Goal: Task Accomplishment & Management: Manage account settings

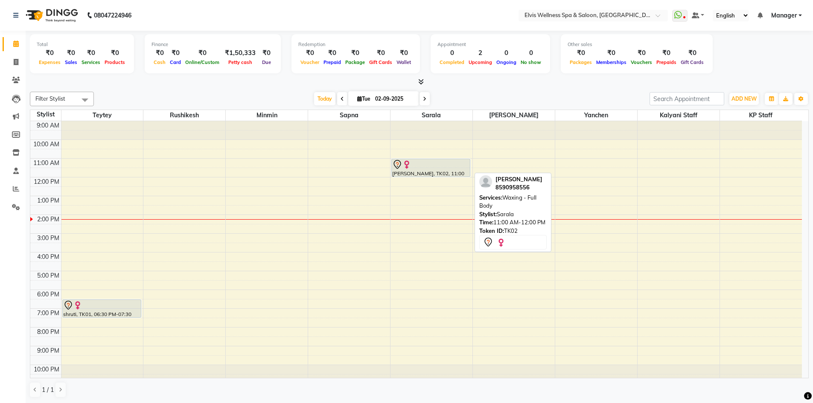
click at [417, 167] on div at bounding box center [430, 165] width 77 height 10
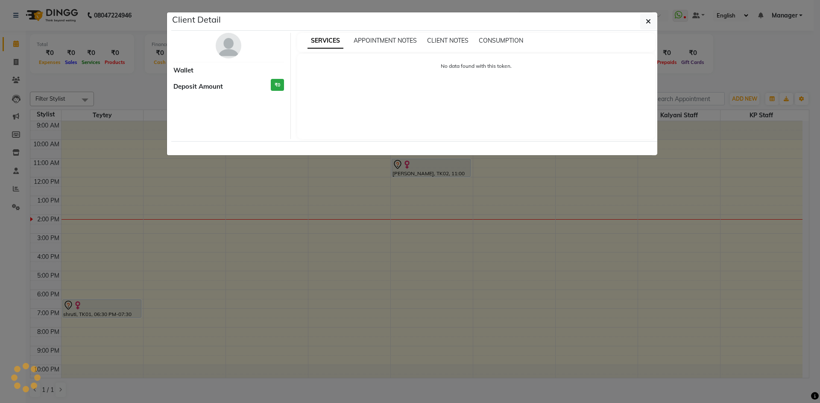
select select "7"
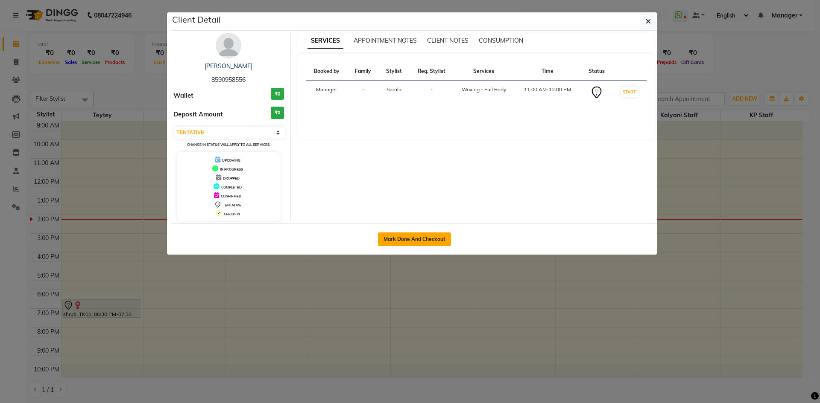
click at [428, 237] on button "Mark Done And Checkout" at bounding box center [414, 240] width 73 height 14
select select "service"
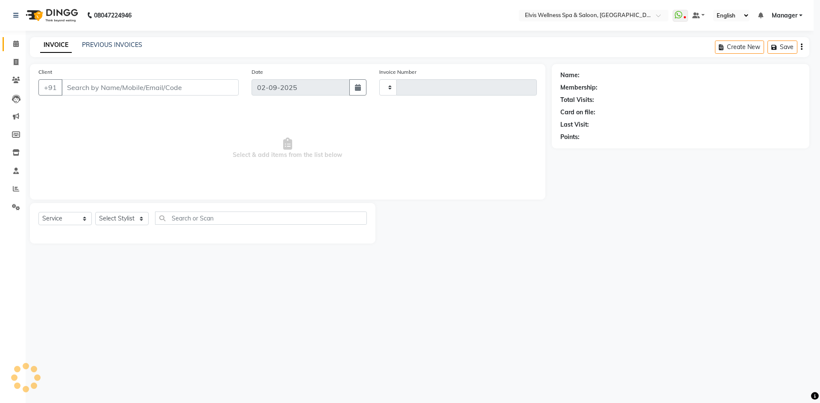
type input "1548"
select select "6269"
type input "8590958556"
select select "71671"
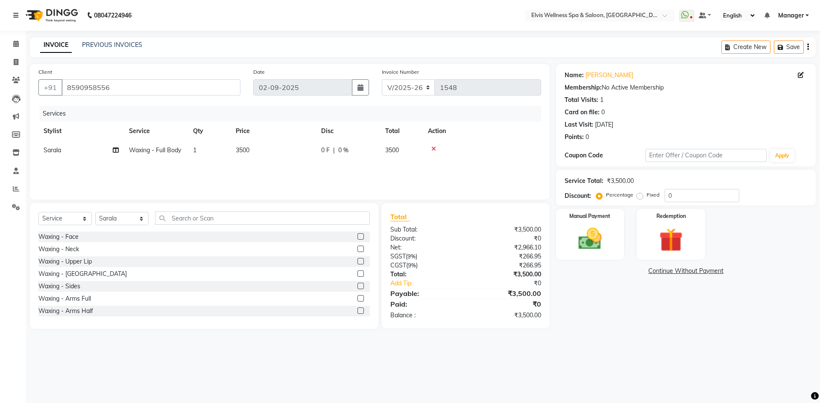
click at [91, 170] on div "Services Stylist Service Qty Price Disc Total Action Sarala Waxing - Full Body …" at bounding box center [289, 148] width 503 height 85
click at [98, 177] on div "Services Stylist Service Qty Price Disc Total Action Sarala Waxing - Full Body …" at bounding box center [289, 148] width 503 height 85
click at [115, 150] on icon at bounding box center [116, 150] width 6 height 6
select select "71671"
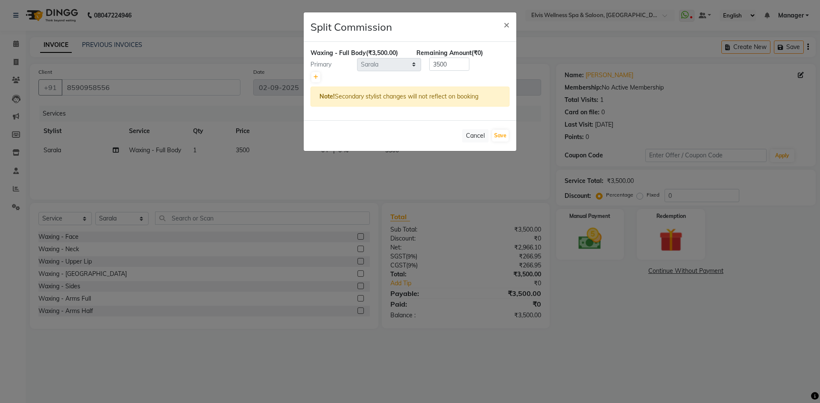
click at [422, 65] on div "3500" at bounding box center [447, 64] width 53 height 13
click at [471, 70] on div "3500" at bounding box center [447, 64] width 53 height 13
click at [476, 134] on button "Cancel" at bounding box center [475, 135] width 26 height 13
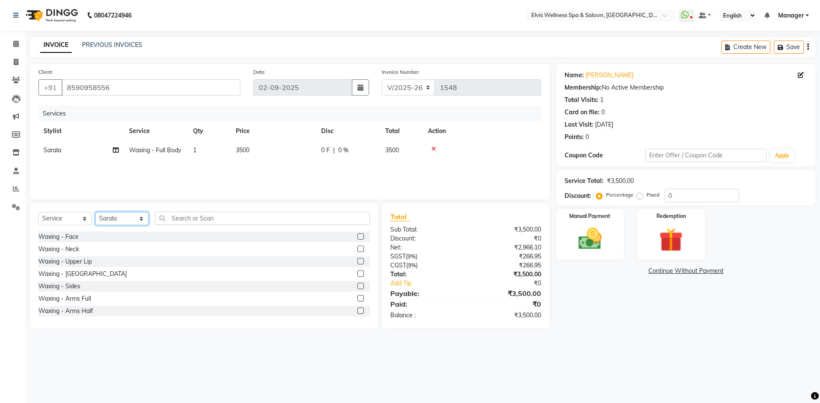
click at [120, 221] on select "Select Stylist [PERSON_NAME] [PERSON_NAME] Staff KP Staff Manager Minmin [PERSO…" at bounding box center [121, 218] width 53 height 13
click at [120, 224] on select "Select Stylist [PERSON_NAME] [PERSON_NAME] Staff KP Staff Manager Minmin [PERSO…" at bounding box center [121, 218] width 53 height 13
select select "71682"
click at [95, 212] on select "Select Stylist [PERSON_NAME] [PERSON_NAME] Staff KP Staff Manager Minmin [PERSO…" at bounding box center [121, 218] width 53 height 13
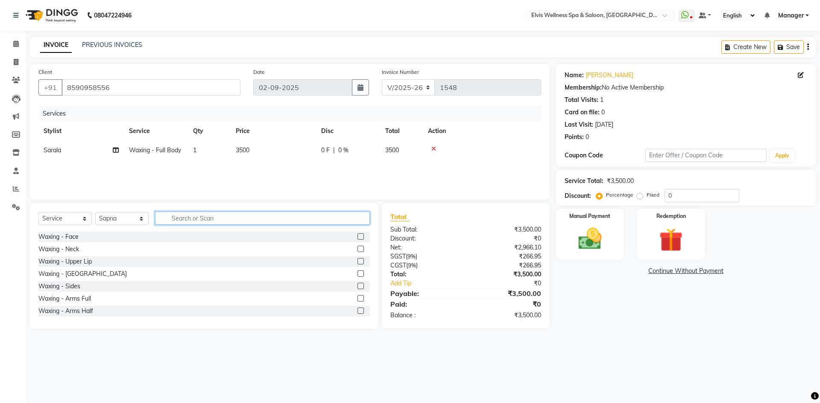
click at [194, 219] on input "text" at bounding box center [262, 218] width 215 height 13
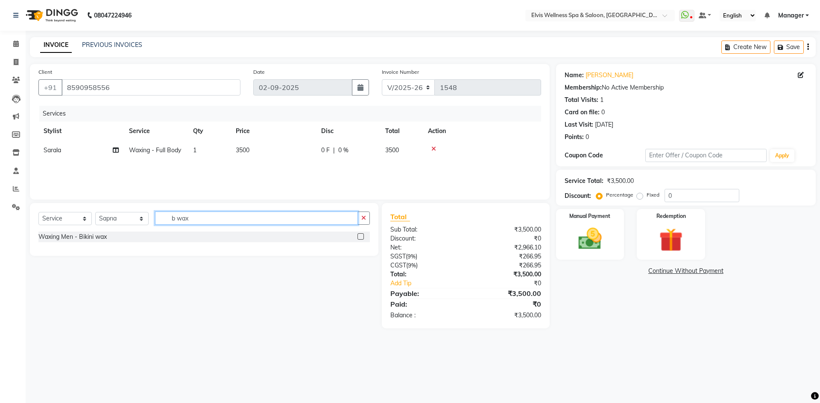
type input "b wax"
click at [359, 236] on label at bounding box center [360, 237] width 6 height 6
click at [359, 236] on input "checkbox" at bounding box center [360, 237] width 6 height 6
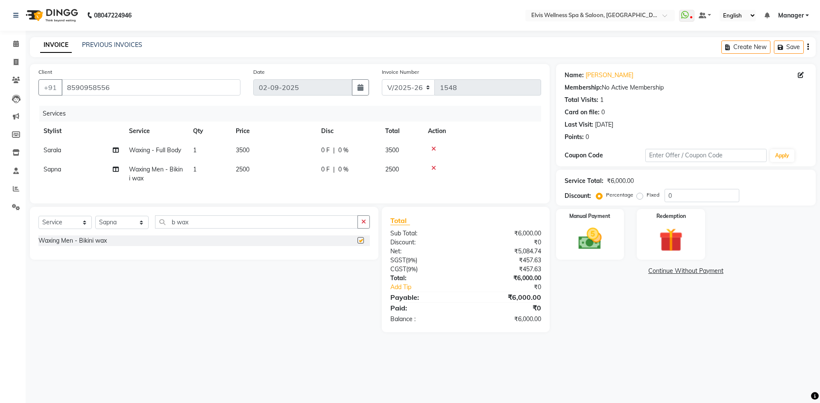
checkbox input "false"
click at [605, 231] on img at bounding box center [590, 239] width 40 height 28
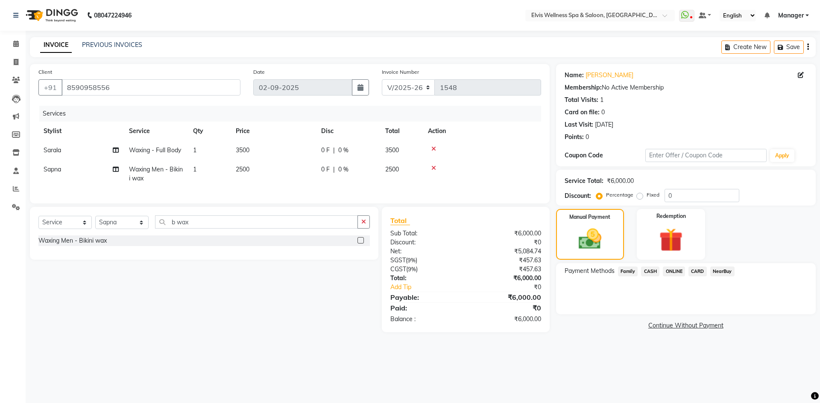
click at [672, 269] on span "ONLINE" at bounding box center [674, 272] width 22 height 10
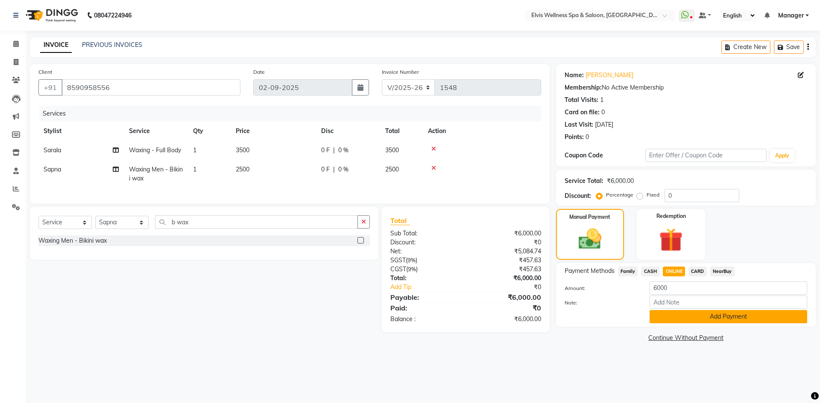
click at [720, 323] on button "Add Payment" at bounding box center [728, 316] width 158 height 13
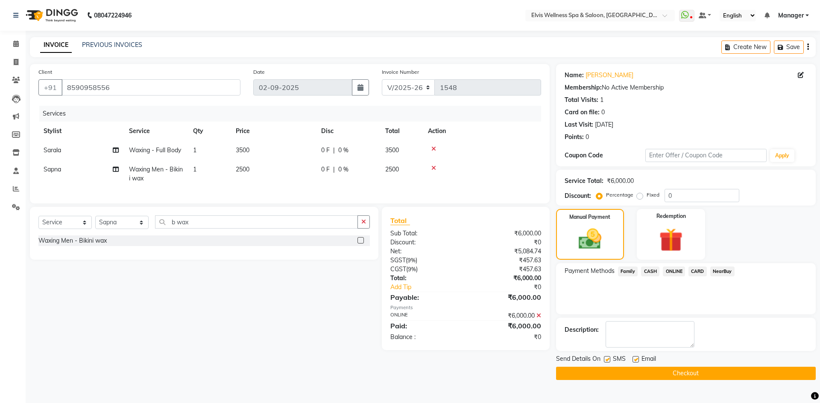
click at [699, 370] on button "Checkout" at bounding box center [686, 373] width 260 height 13
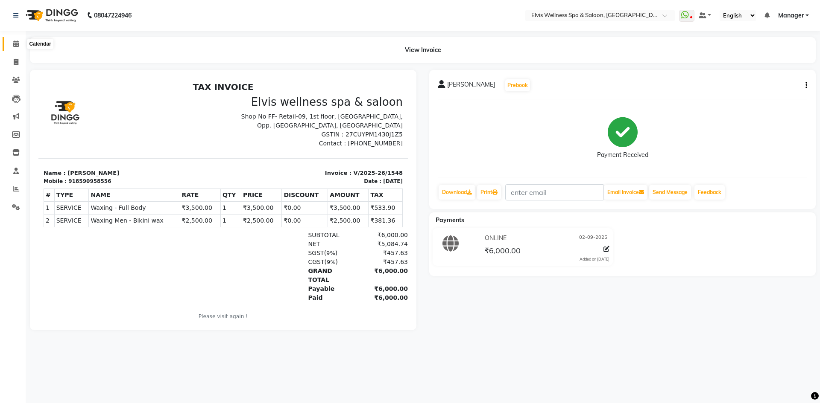
click at [16, 46] on icon at bounding box center [16, 44] width 6 height 6
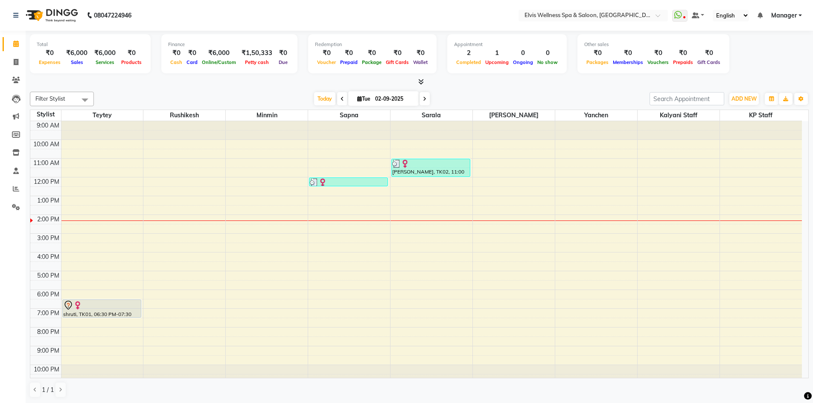
click at [494, 211] on div "9:00 AM 10:00 AM 11:00 AM 12:00 PM 1:00 PM 2:00 PM 3:00 PM 4:00 PM 5:00 PM 6:00…" at bounding box center [416, 252] width 772 height 263
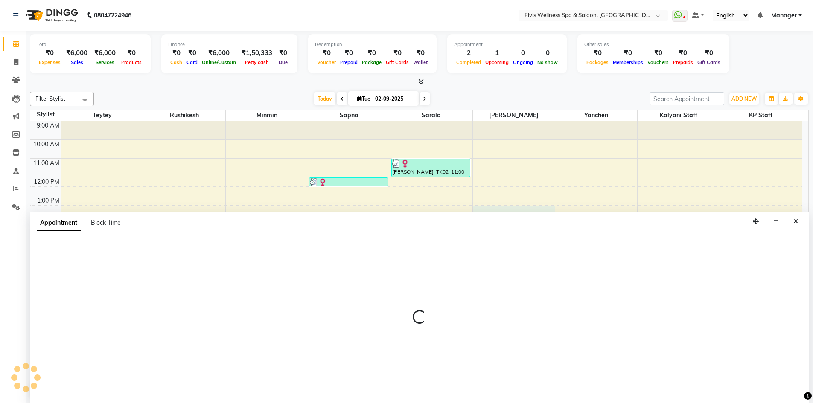
scroll to position [0, 0]
select select "70667"
select select "810"
select select "tentative"
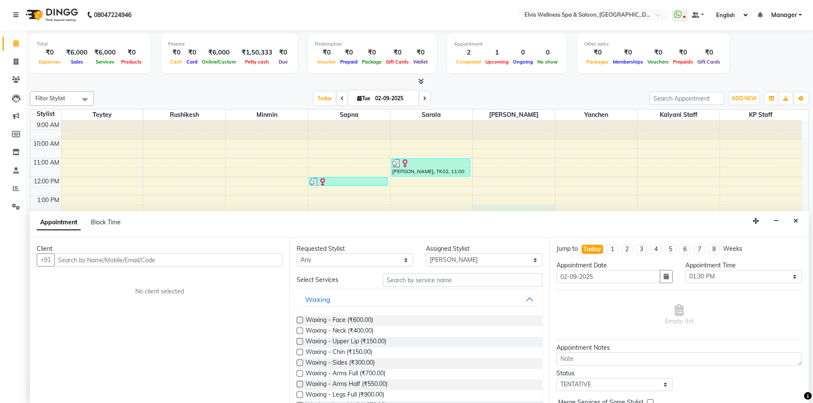
click at [123, 257] on input "text" at bounding box center [168, 260] width 228 height 13
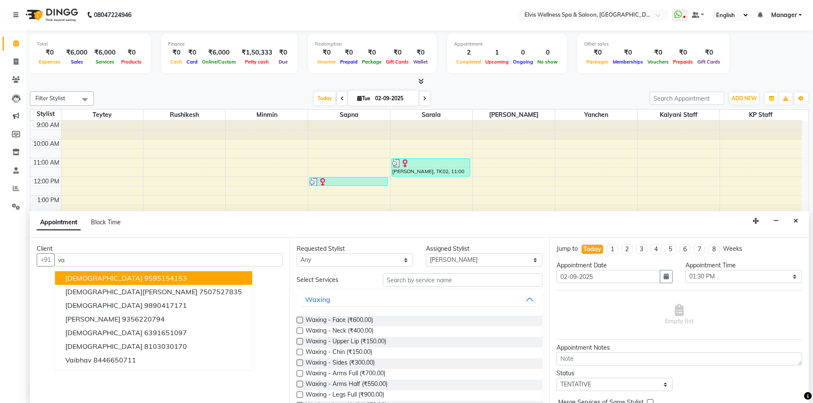
type input "v"
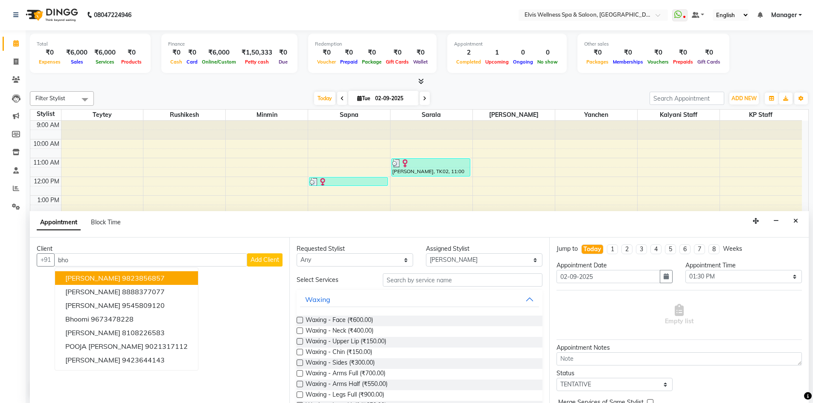
click at [120, 278] on span "[PERSON_NAME]" at bounding box center [92, 278] width 55 height 9
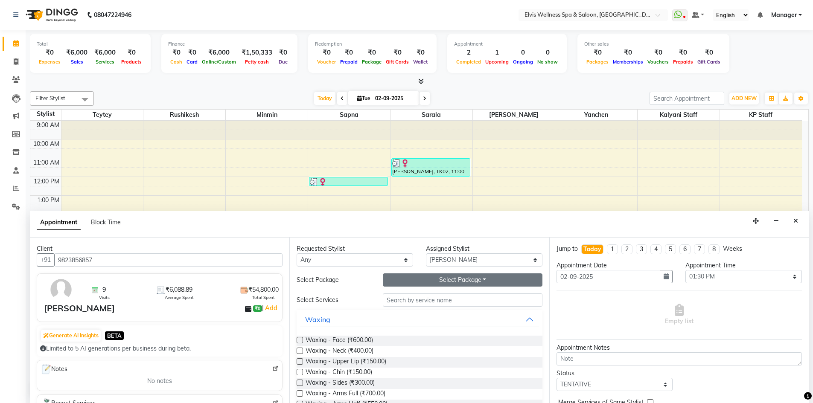
type input "9823856857"
click at [449, 277] on button "Select Package Toggle Dropdown" at bounding box center [463, 280] width 160 height 13
click at [409, 298] on li "[PERSON_NAME] 90 min" at bounding box center [428, 298] width 91 height 12
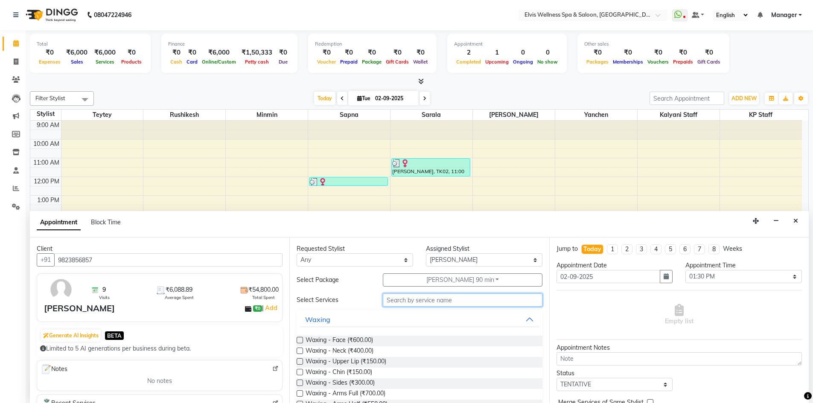
click at [425, 304] on input "text" at bounding box center [463, 300] width 160 height 13
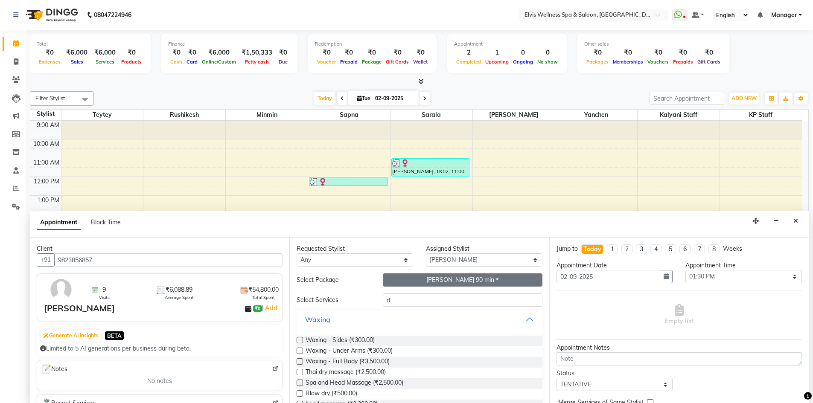
click at [433, 283] on button "[PERSON_NAME] 90 min" at bounding box center [463, 280] width 160 height 13
click at [416, 310] on li "[PERSON_NAME] 90 min" at bounding box center [428, 310] width 91 height 12
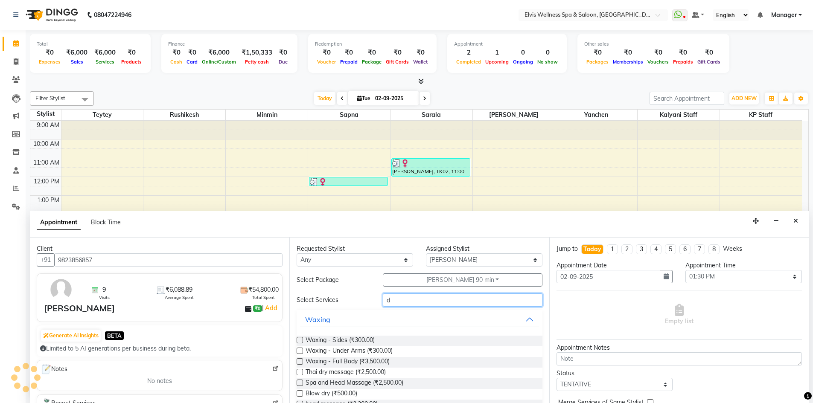
drag, startPoint x: 390, startPoint y: 300, endPoint x: 326, endPoint y: 295, distance: 64.2
click at [326, 295] on div "Select Services d" at bounding box center [419, 300] width 258 height 13
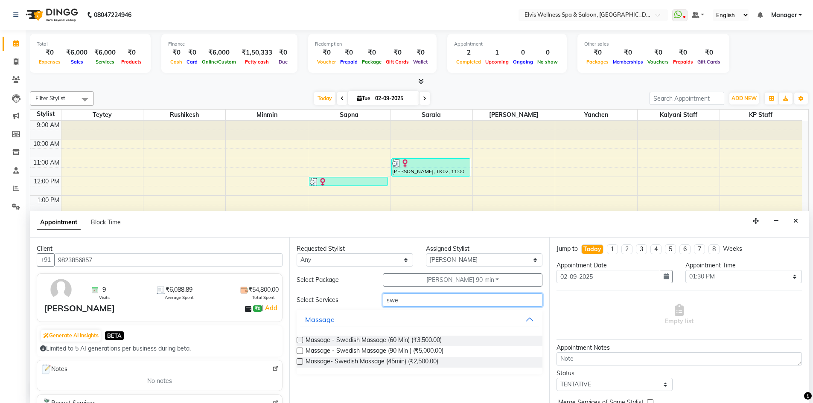
type input "swe"
click at [298, 350] on label at bounding box center [300, 351] width 6 height 6
click at [298, 350] on input "checkbox" at bounding box center [300, 352] width 6 height 6
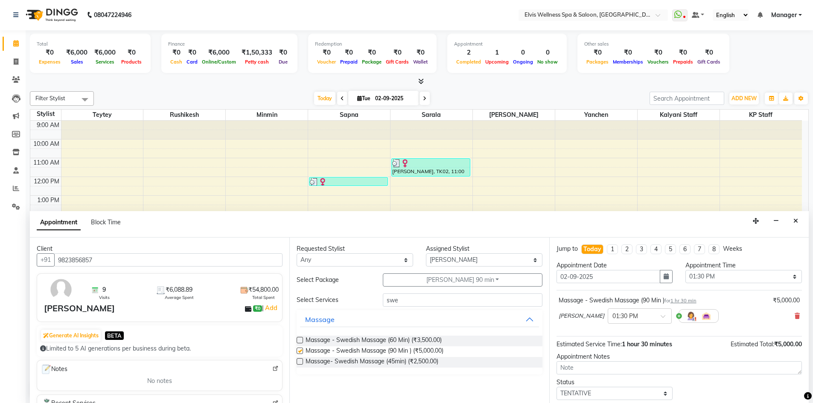
checkbox input "false"
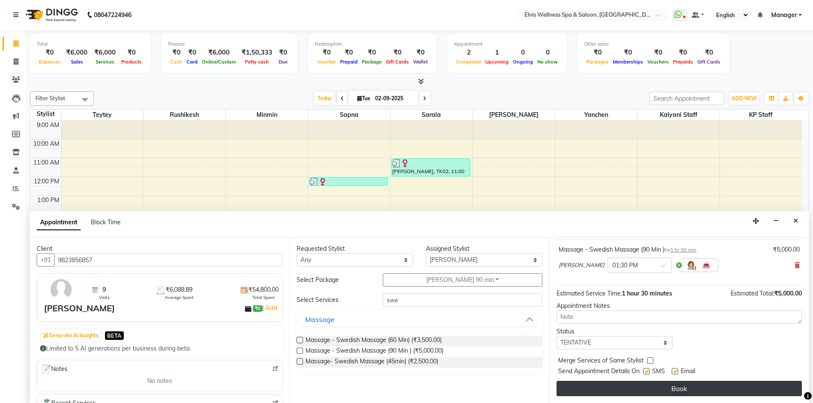
click at [602, 387] on button "Book" at bounding box center [679, 388] width 245 height 15
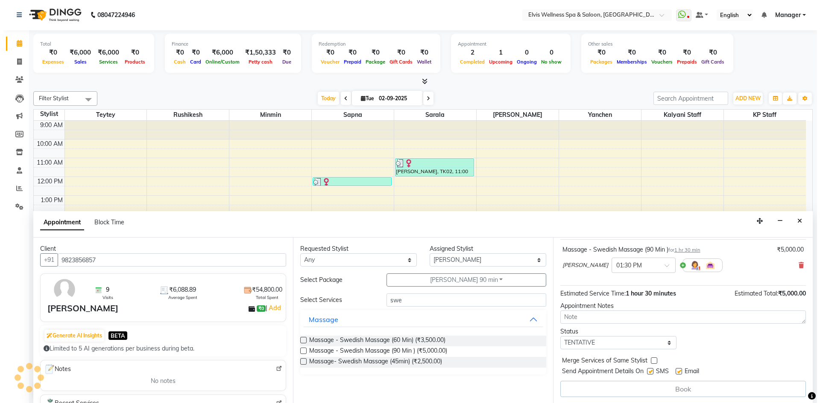
scroll to position [0, 0]
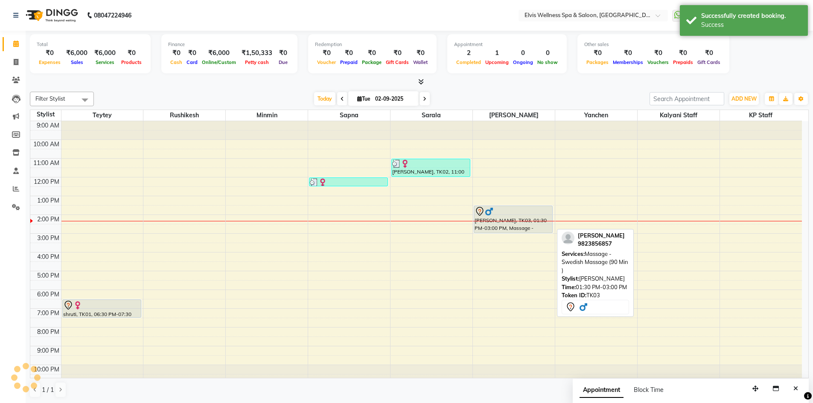
click at [498, 222] on div "[PERSON_NAME], TK03, 01:30 PM-03:00 PM, Massage - Swedish Massage (90 Min )" at bounding box center [513, 219] width 78 height 27
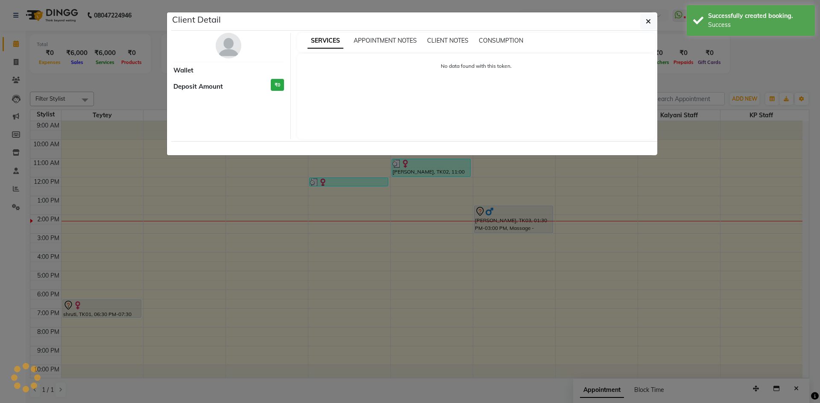
select select "7"
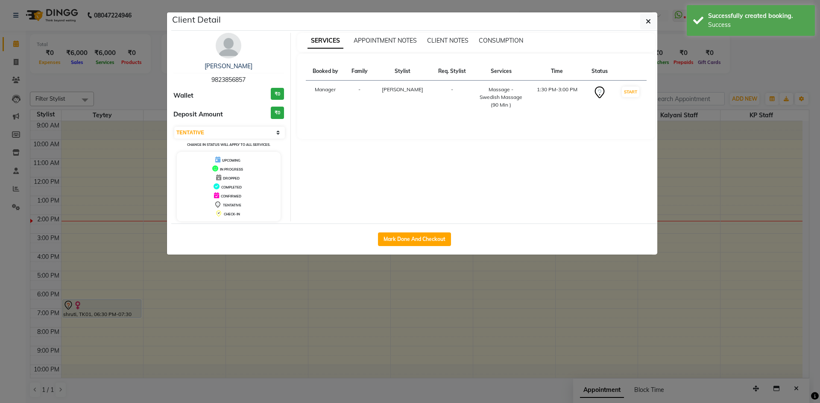
click at [237, 47] on img at bounding box center [229, 46] width 26 height 26
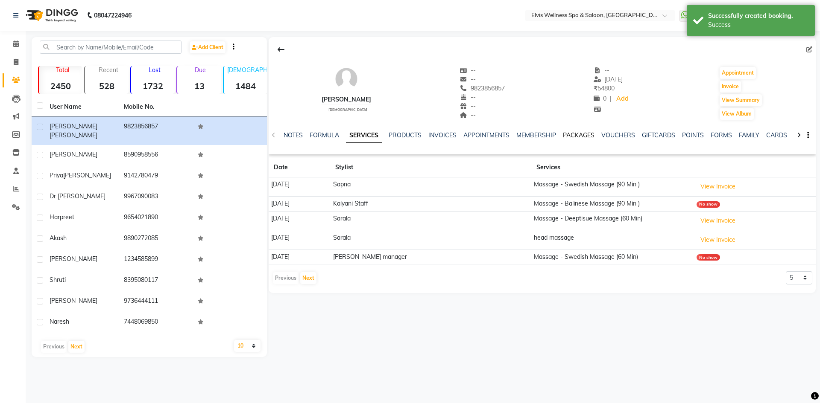
click at [574, 136] on link "PACKAGES" at bounding box center [579, 136] width 32 height 8
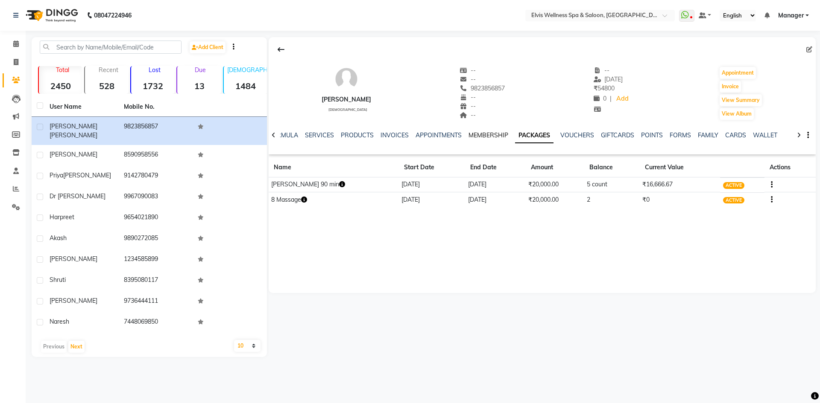
click at [497, 137] on link "MEMBERSHIP" at bounding box center [488, 136] width 40 height 8
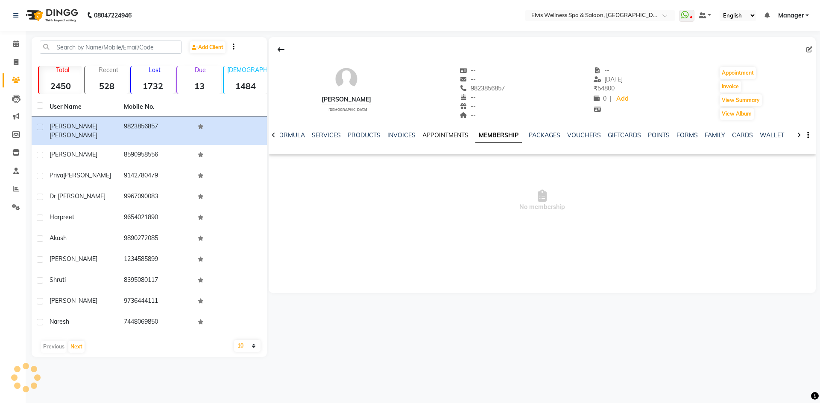
click at [459, 137] on link "APPOINTMENTS" at bounding box center [445, 136] width 46 height 8
click at [406, 131] on div "NOTES FORMULA SERVICES PRODUCTS INVOICES APPOINTMENTS MEMBERSHIP PACKAGES VOUCH…" at bounding box center [542, 135] width 547 height 29
click at [402, 133] on link "INVOICES" at bounding box center [408, 136] width 28 height 8
click at [377, 137] on link "PRODUCTS" at bounding box center [377, 136] width 33 height 8
click at [360, 136] on ul "NOTES FORMULA SERVICES PRODUCTS INVOICES APPOINTMENTS MEMBERSHIP PACKAGES VOUCH…" at bounding box center [541, 135] width 542 height 9
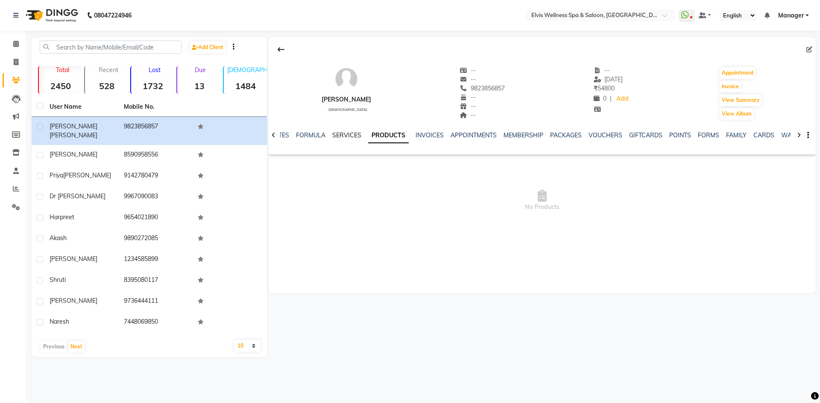
click at [347, 136] on link "SERVICES" at bounding box center [346, 136] width 29 height 8
click at [316, 136] on link "FORMULA" at bounding box center [317, 136] width 29 height 8
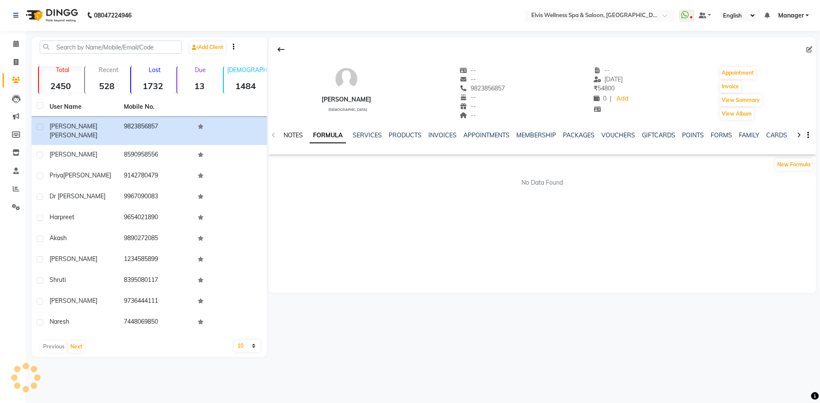
click at [285, 134] on link "NOTES" at bounding box center [292, 136] width 19 height 8
click at [12, 44] on span at bounding box center [16, 44] width 15 height 10
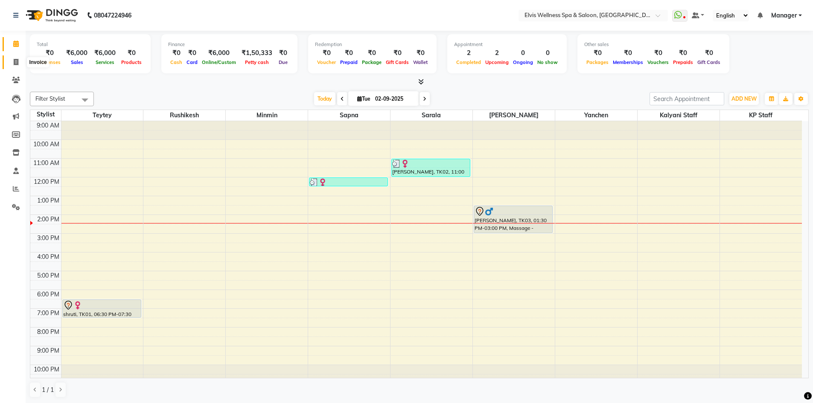
click at [13, 66] on span at bounding box center [16, 63] width 15 height 10
select select "service"
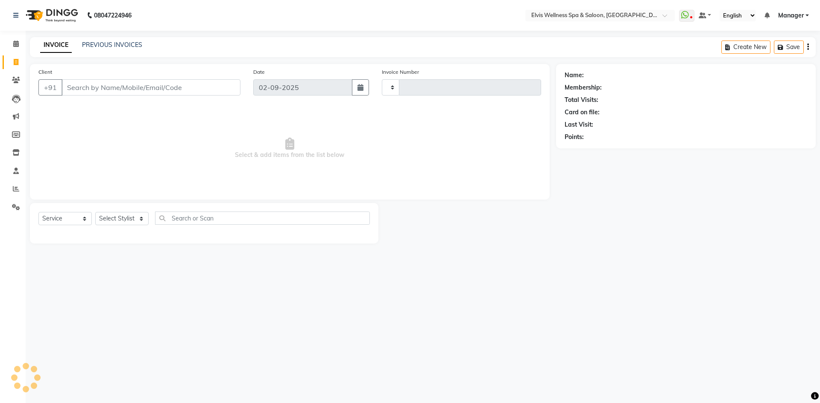
type input "1549"
select select "6269"
click at [79, 88] on input "Client" at bounding box center [150, 87] width 179 height 16
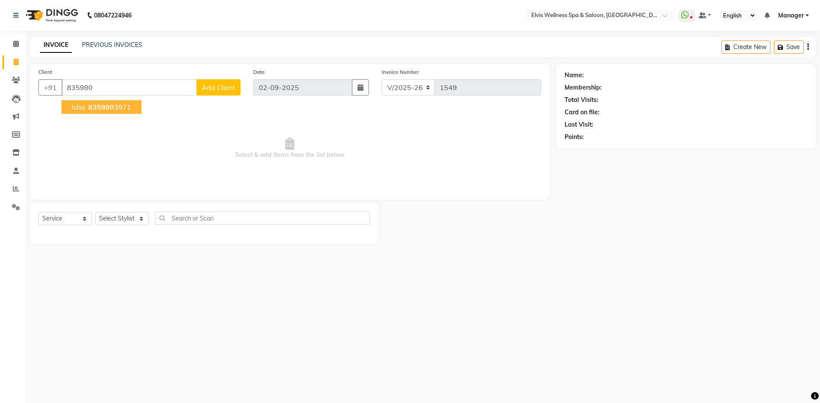
click at [109, 113] on button "isha 835980 3971" at bounding box center [101, 107] width 80 height 14
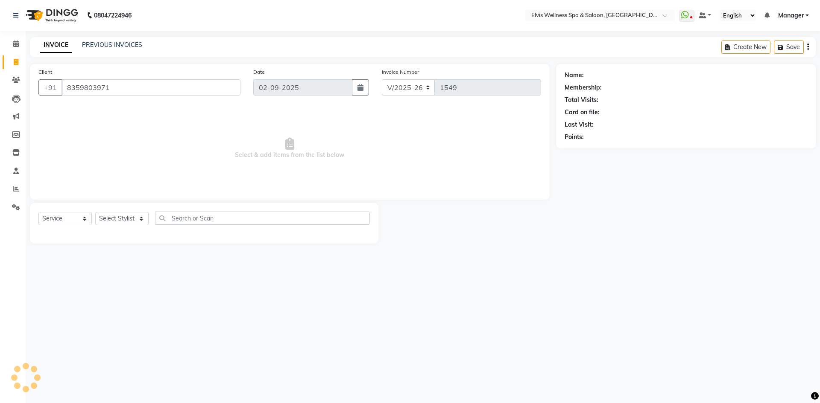
type input "8359803971"
click at [125, 216] on select "Select Stylist [PERSON_NAME] [PERSON_NAME] Staff KP Staff Manager Minmin [PERSO…" at bounding box center [121, 218] width 53 height 13
select select "71671"
click at [95, 212] on select "Select Stylist [PERSON_NAME] [PERSON_NAME] Staff KP Staff Manager Minmin [PERSO…" at bounding box center [121, 218] width 53 height 13
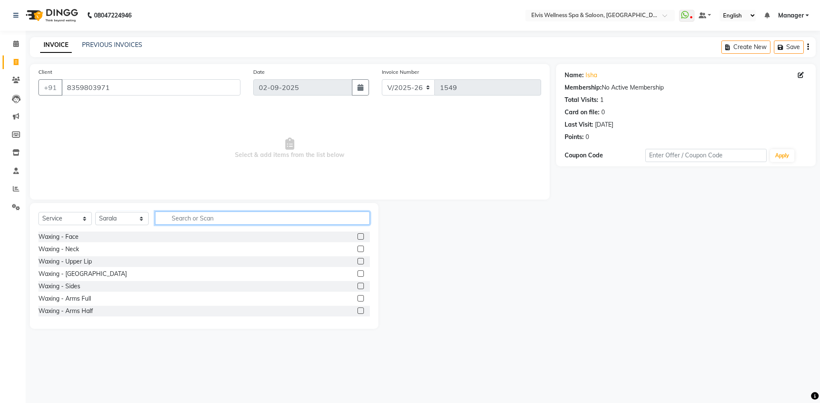
click at [177, 213] on input "text" at bounding box center [262, 218] width 215 height 13
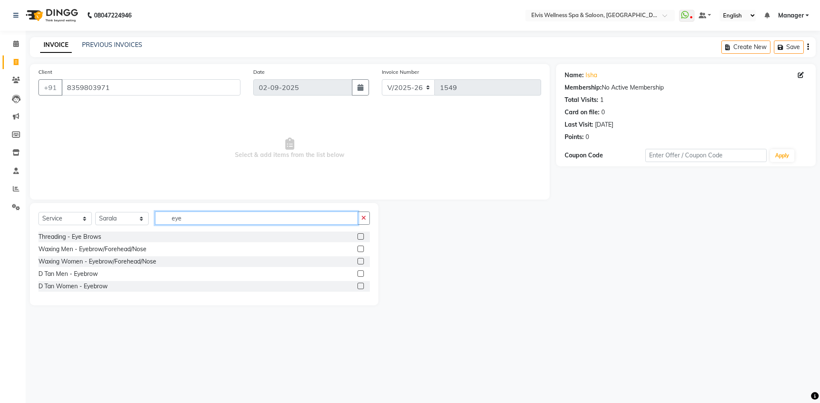
type input "eye"
click at [361, 238] on label at bounding box center [360, 237] width 6 height 6
click at [361, 238] on input "checkbox" at bounding box center [360, 237] width 6 height 6
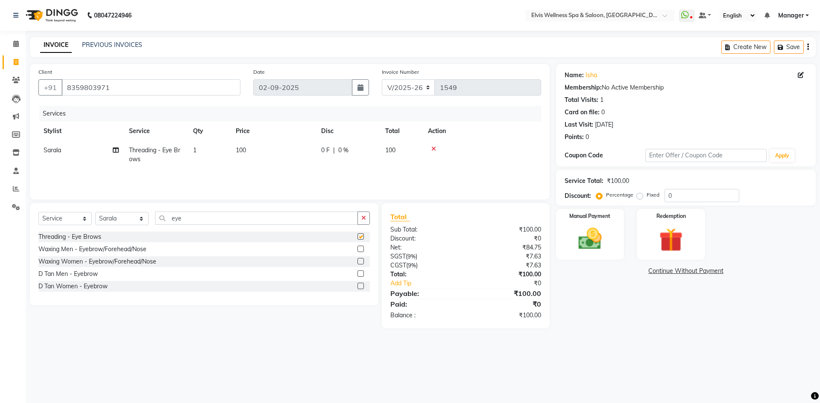
checkbox input "false"
drag, startPoint x: 202, startPoint y: 219, endPoint x: 143, endPoint y: 223, distance: 58.7
click at [144, 224] on div "Select Service Product Membership Package Voucher Prepaid Gift Card Select Styl…" at bounding box center [203, 222] width 331 height 20
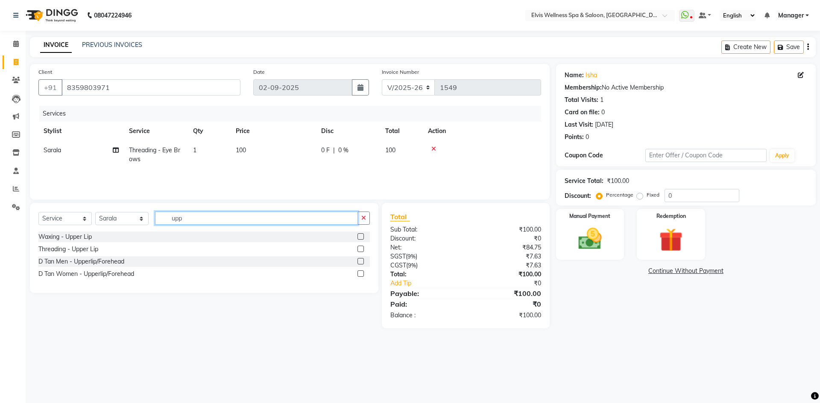
type input "upp"
click at [359, 248] on label at bounding box center [360, 249] width 6 height 6
click at [359, 248] on input "checkbox" at bounding box center [360, 250] width 6 height 6
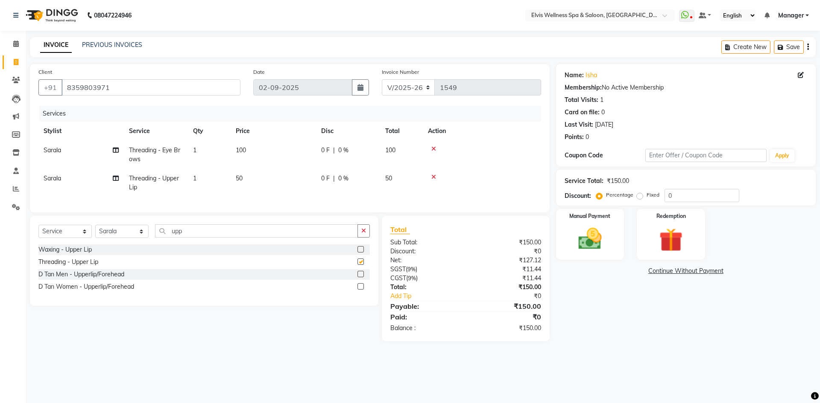
checkbox input "false"
drag, startPoint x: 197, startPoint y: 237, endPoint x: 127, endPoint y: 239, distance: 69.6
click at [127, 239] on div "Select Service Product Membership Package Voucher Prepaid Gift Card Select Styl…" at bounding box center [203, 235] width 331 height 20
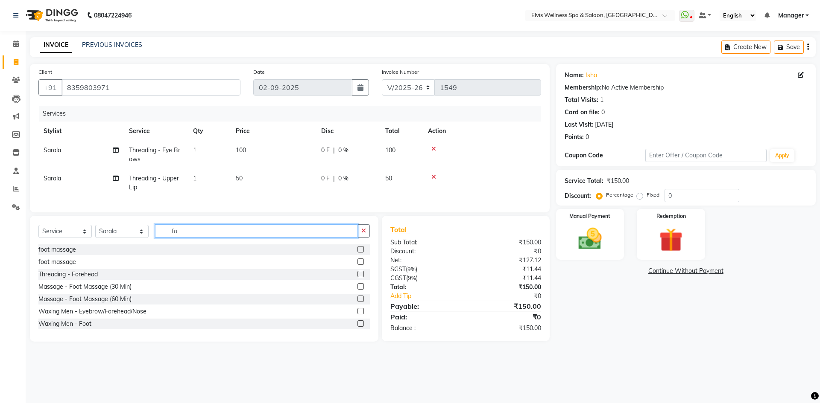
type input "fo"
click at [357, 278] on label at bounding box center [360, 274] width 6 height 6
click at [357, 278] on input "checkbox" at bounding box center [360, 275] width 6 height 6
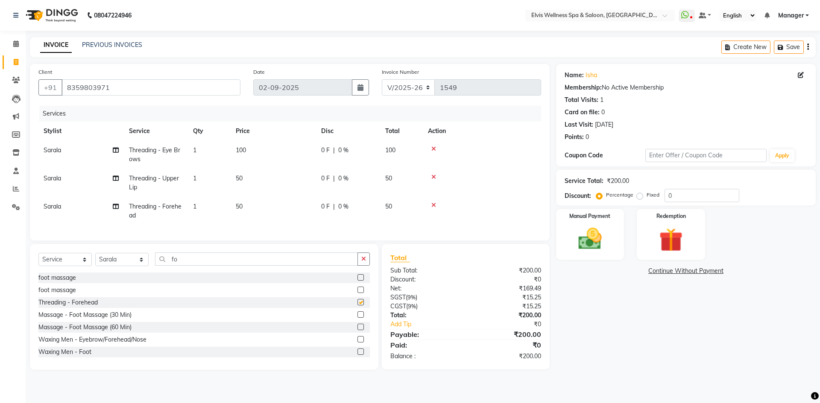
checkbox input "false"
click at [360, 174] on div "0 F | 0 %" at bounding box center [348, 178] width 54 height 9
select select "71671"
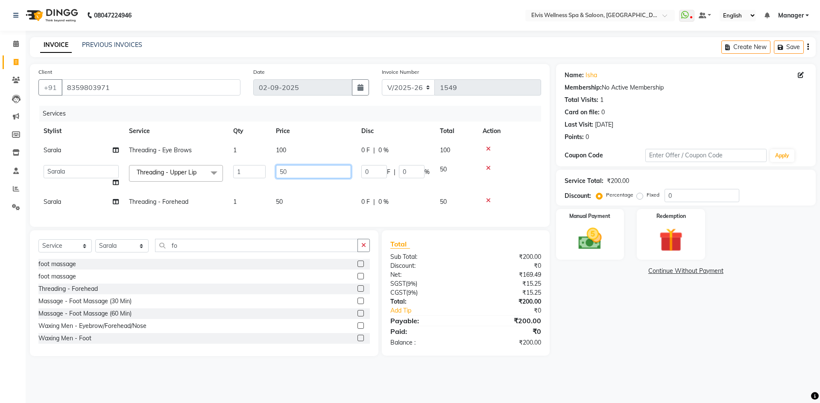
drag, startPoint x: 308, startPoint y: 167, endPoint x: 248, endPoint y: 164, distance: 59.8
click at [248, 164] on tr "[PERSON_NAME] [PERSON_NAME] Staff KP Staff Manager Minmin [PERSON_NAME] [PERSON…" at bounding box center [289, 176] width 503 height 32
type input "80"
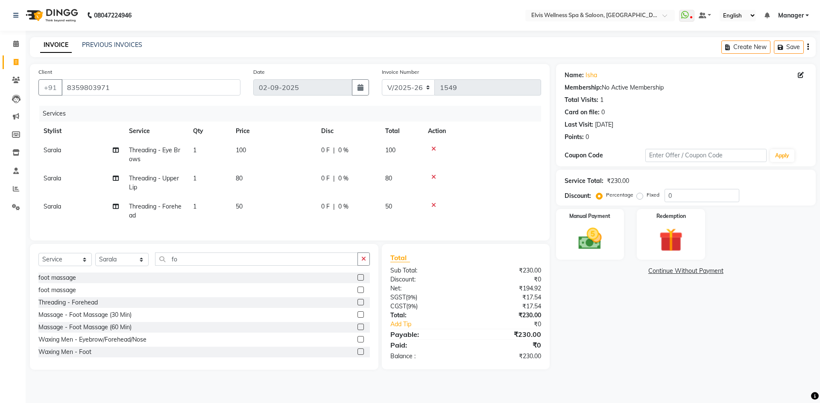
click at [304, 198] on td "50" at bounding box center [273, 211] width 85 height 28
select select "71671"
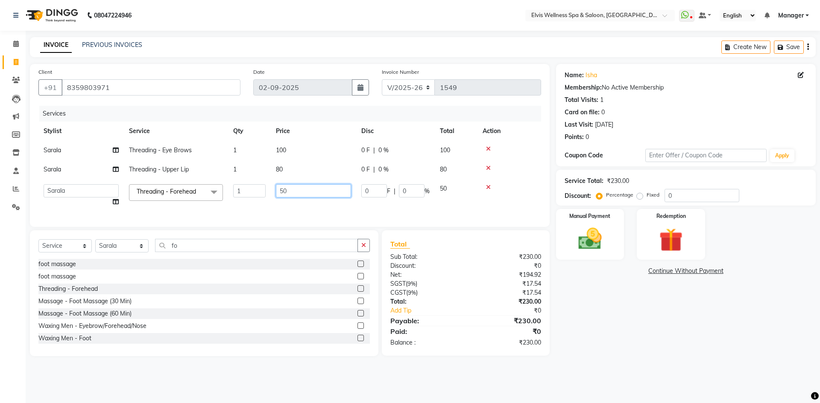
drag, startPoint x: 306, startPoint y: 194, endPoint x: 256, endPoint y: 191, distance: 50.0
click at [256, 191] on tr "[PERSON_NAME] [PERSON_NAME] Staff KP Staff Manager Minmin [PERSON_NAME] [PERSON…" at bounding box center [289, 195] width 503 height 32
type input "80"
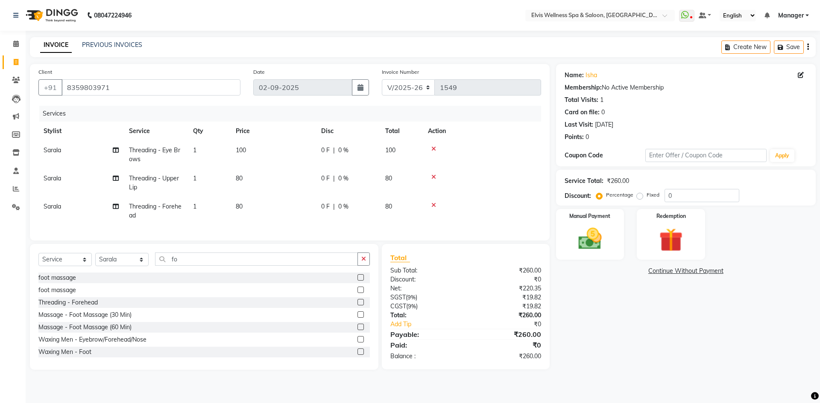
click at [329, 210] on tr "[PERSON_NAME] Threading - Forehead 1 80 0 F | 0 % 80" at bounding box center [289, 211] width 503 height 28
drag, startPoint x: 583, startPoint y: 233, endPoint x: 591, endPoint y: 234, distance: 8.2
click at [582, 234] on img at bounding box center [590, 239] width 40 height 28
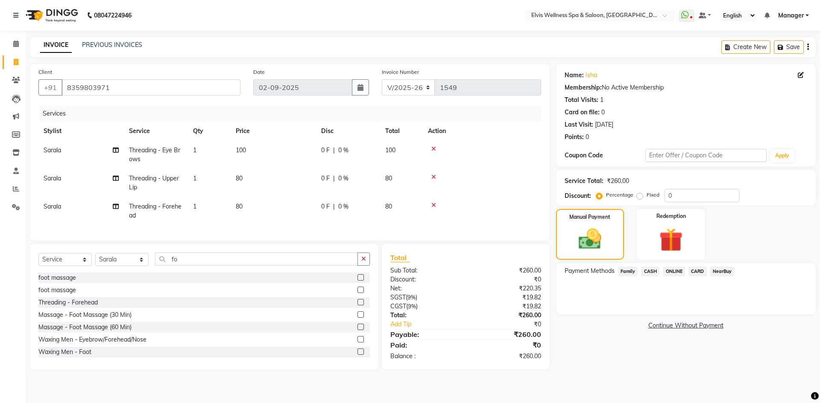
click at [671, 269] on span "ONLINE" at bounding box center [674, 272] width 22 height 10
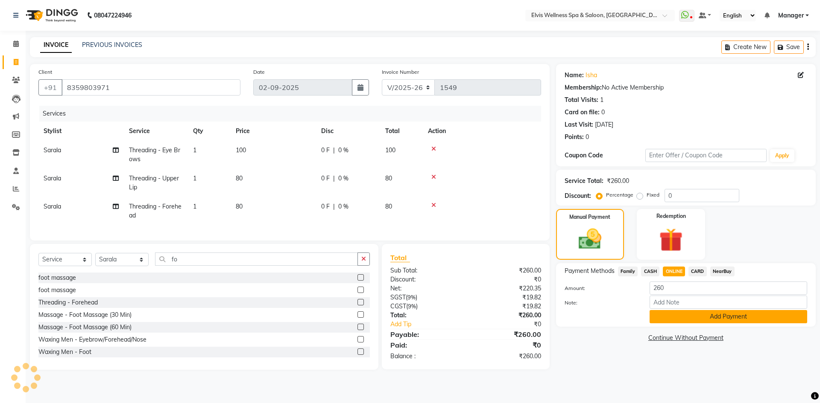
click at [662, 317] on button "Add Payment" at bounding box center [728, 316] width 158 height 13
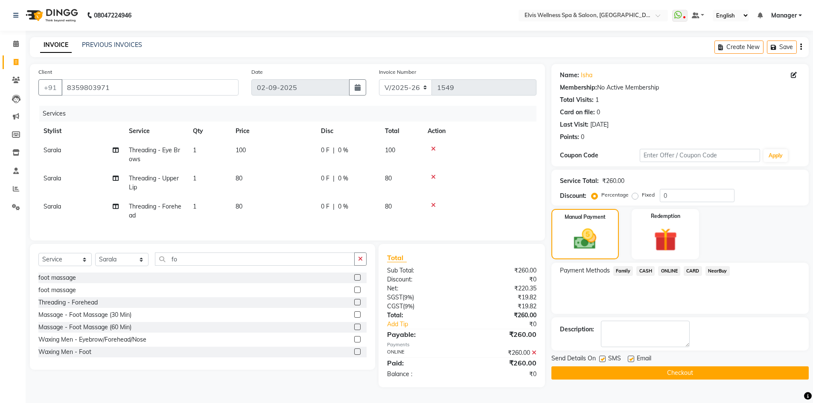
click at [575, 377] on button "Checkout" at bounding box center [680, 373] width 257 height 13
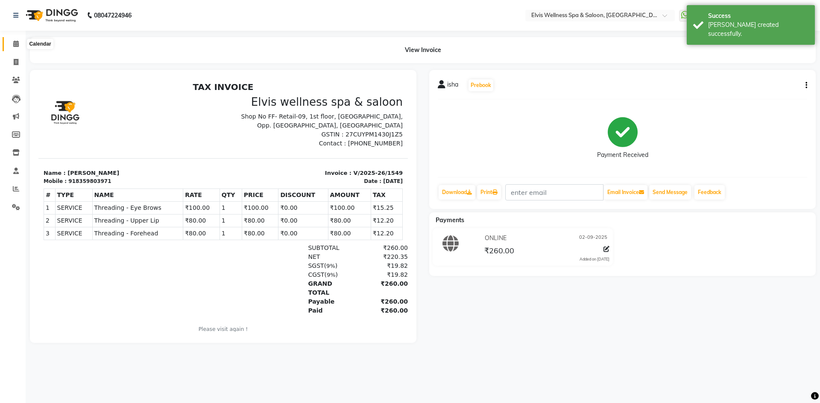
click at [18, 41] on icon at bounding box center [16, 44] width 6 height 6
